Goal: Information Seeking & Learning: Learn about a topic

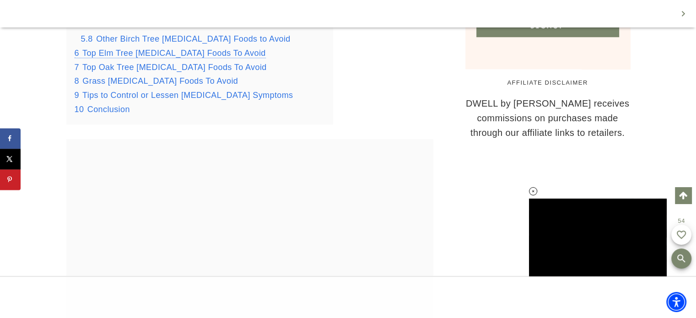
scroll to position [922, 0]
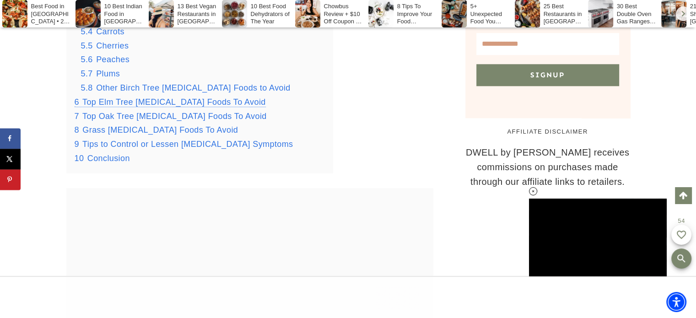
click at [146, 103] on span "Top Elm Tree [MEDICAL_DATA] Foods To Avoid" at bounding box center [174, 101] width 184 height 9
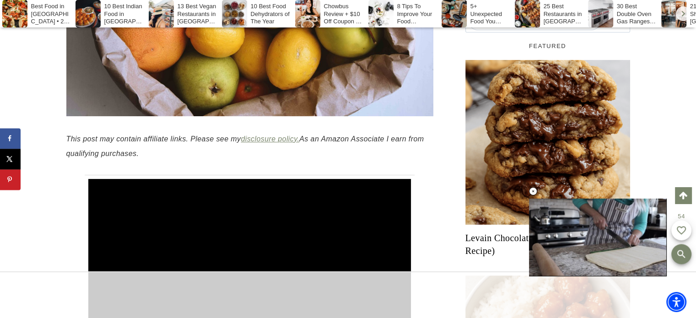
scroll to position [355, 0]
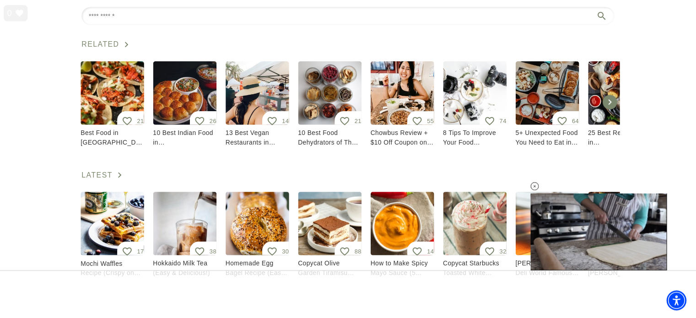
scroll to position [149, 0]
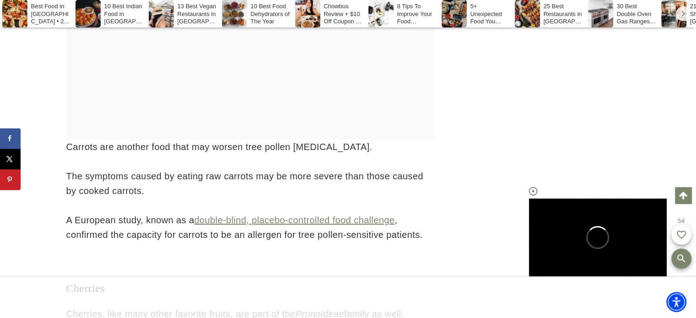
scroll to position [6772, 0]
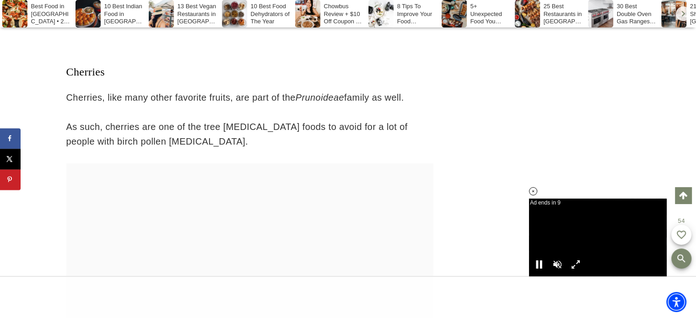
click at [533, 191] on icon at bounding box center [534, 192] width 8 height 8
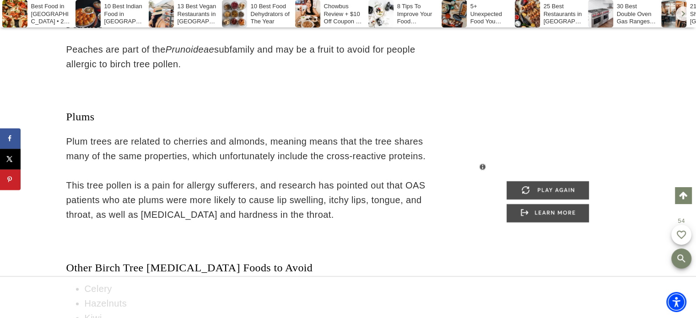
scroll to position [0, 0]
